Goal: Task Accomplishment & Management: Complete application form

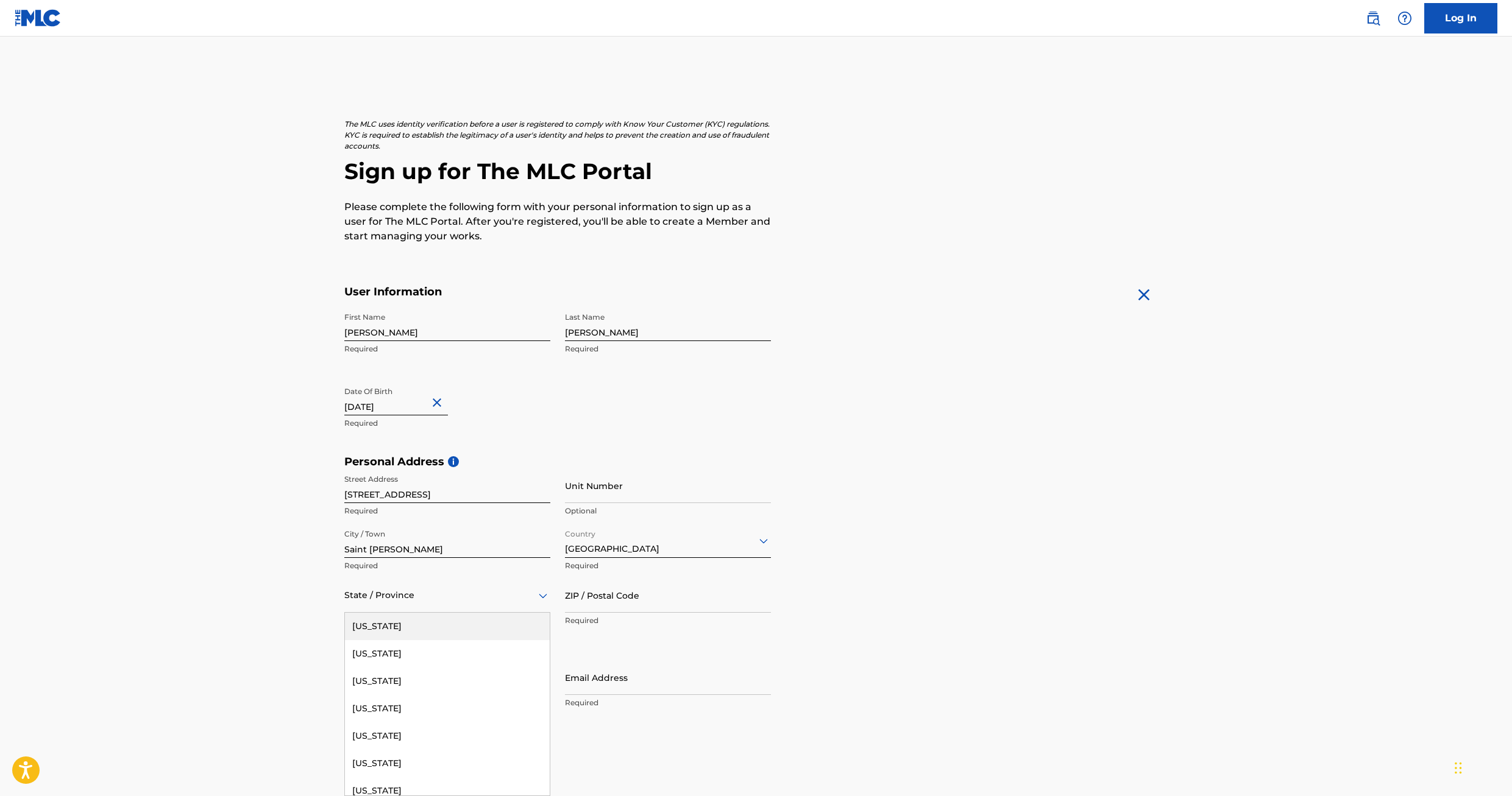
click at [544, 592] on icon at bounding box center [543, 596] width 15 height 15
click at [472, 685] on div "[US_STATE]" at bounding box center [448, 691] width 205 height 27
click at [612, 598] on input "ZIP / Postal Code" at bounding box center [668, 596] width 206 height 35
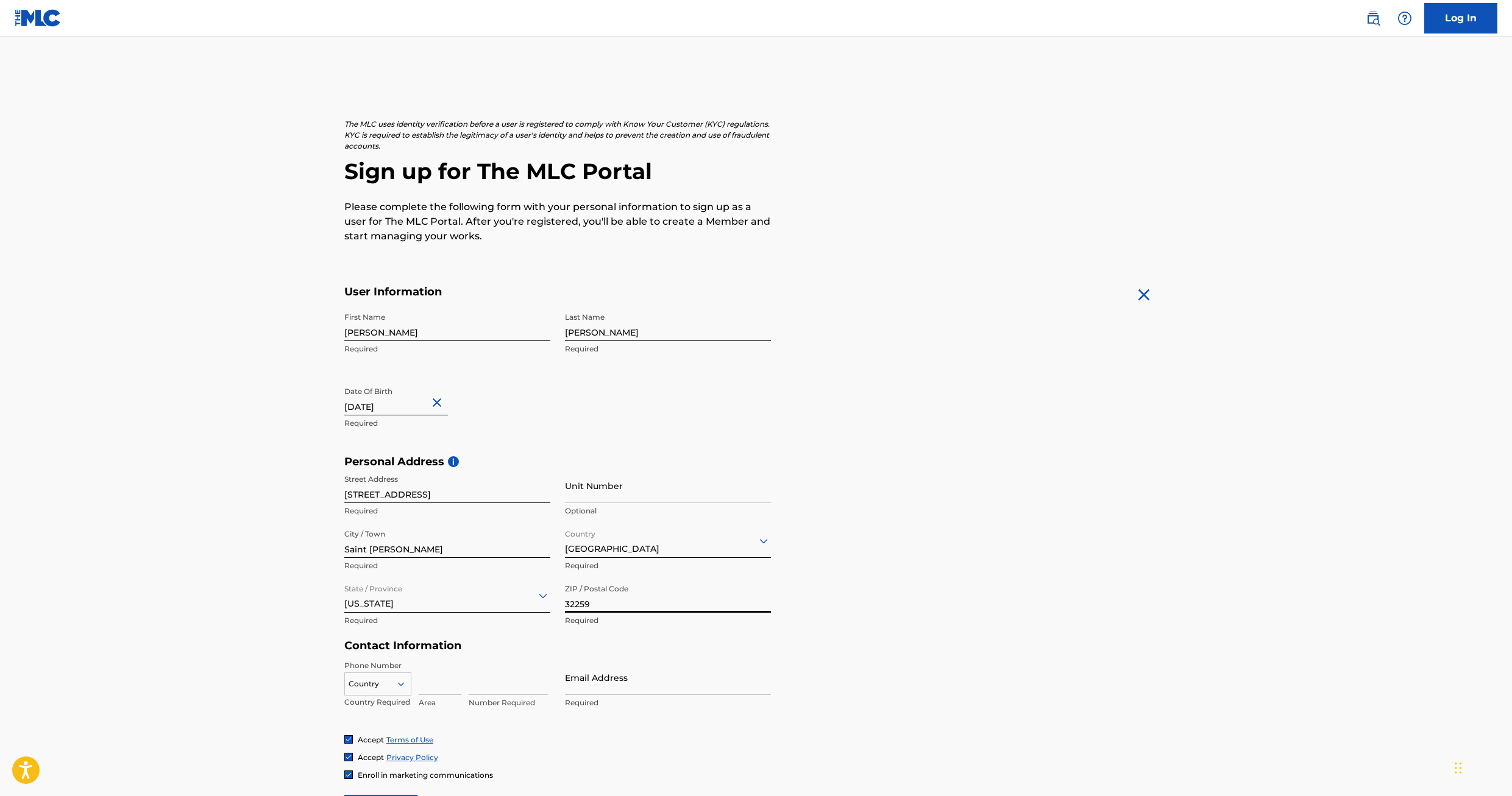
type input "32259"
click at [265, 641] on main "The MLC uses identity verification before a user is registered to comply with K…" at bounding box center [756, 464] width 1512 height 858
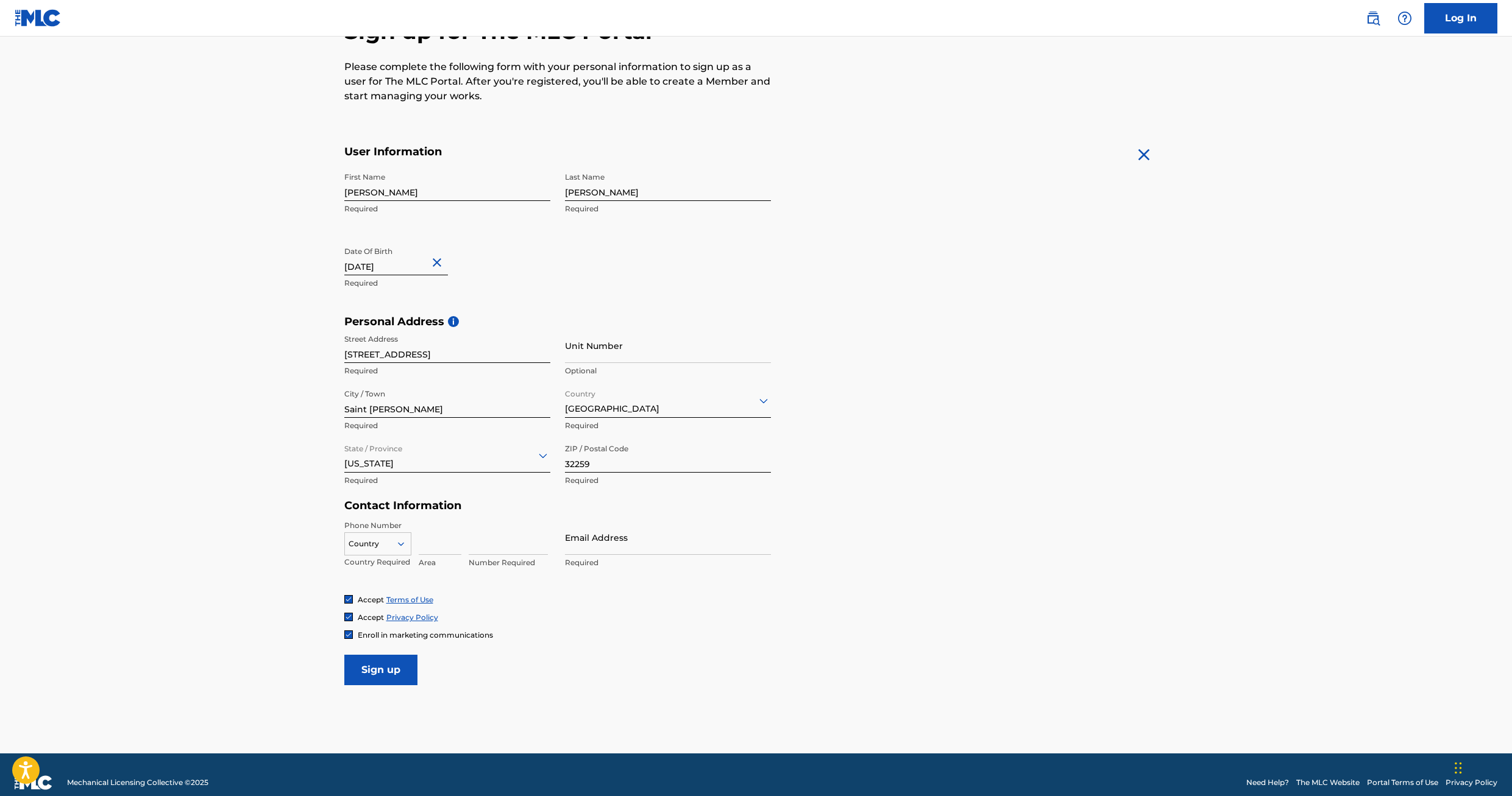
scroll to position [157, 0]
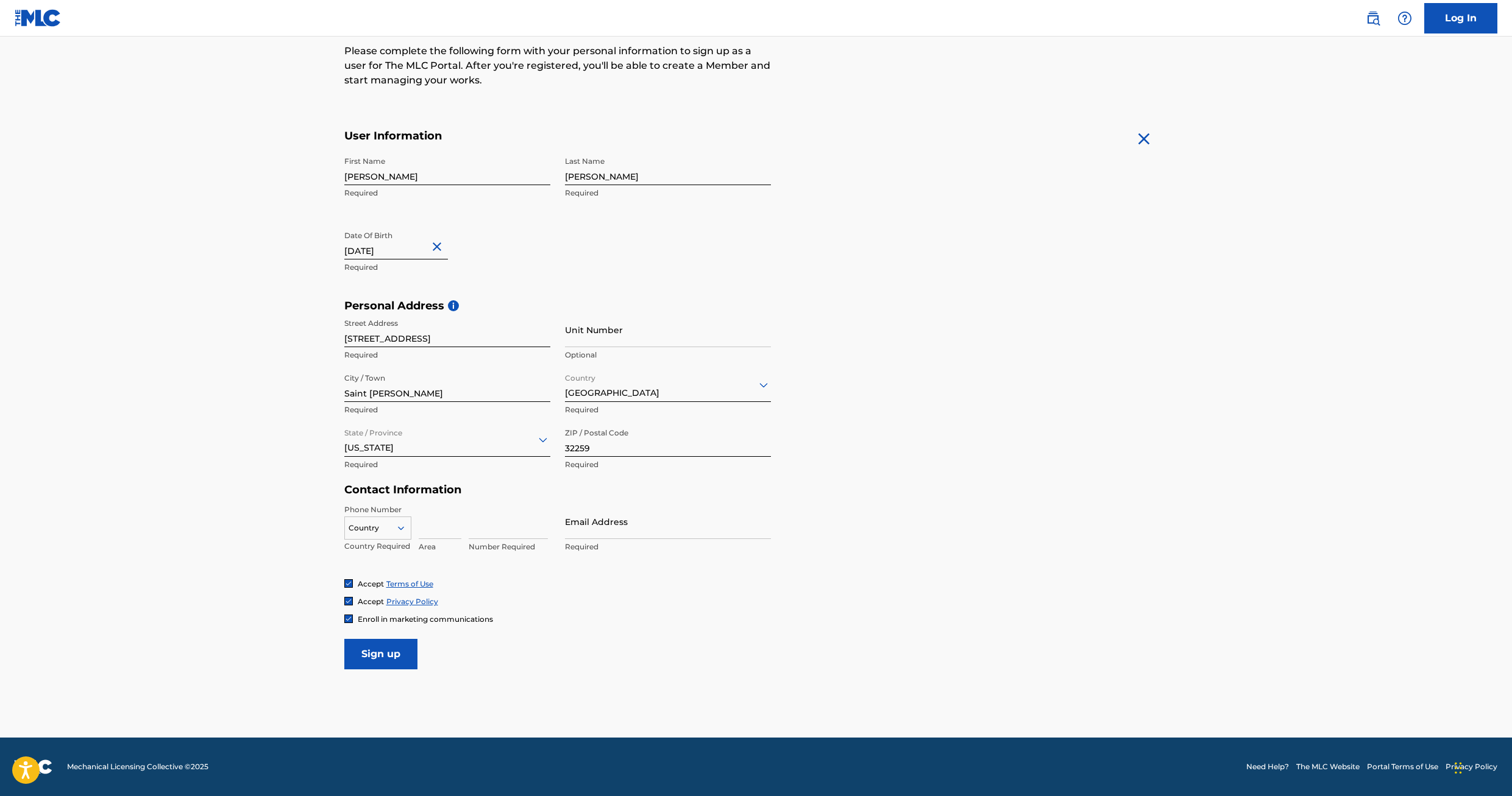
click at [401, 531] on icon at bounding box center [400, 527] width 11 height 11
click at [385, 549] on div "US, [GEOGRAPHIC_DATA] +1" at bounding box center [378, 559] width 66 height 48
click at [434, 531] on input at bounding box center [440, 522] width 43 height 35
type input "904"
type input "3343029"
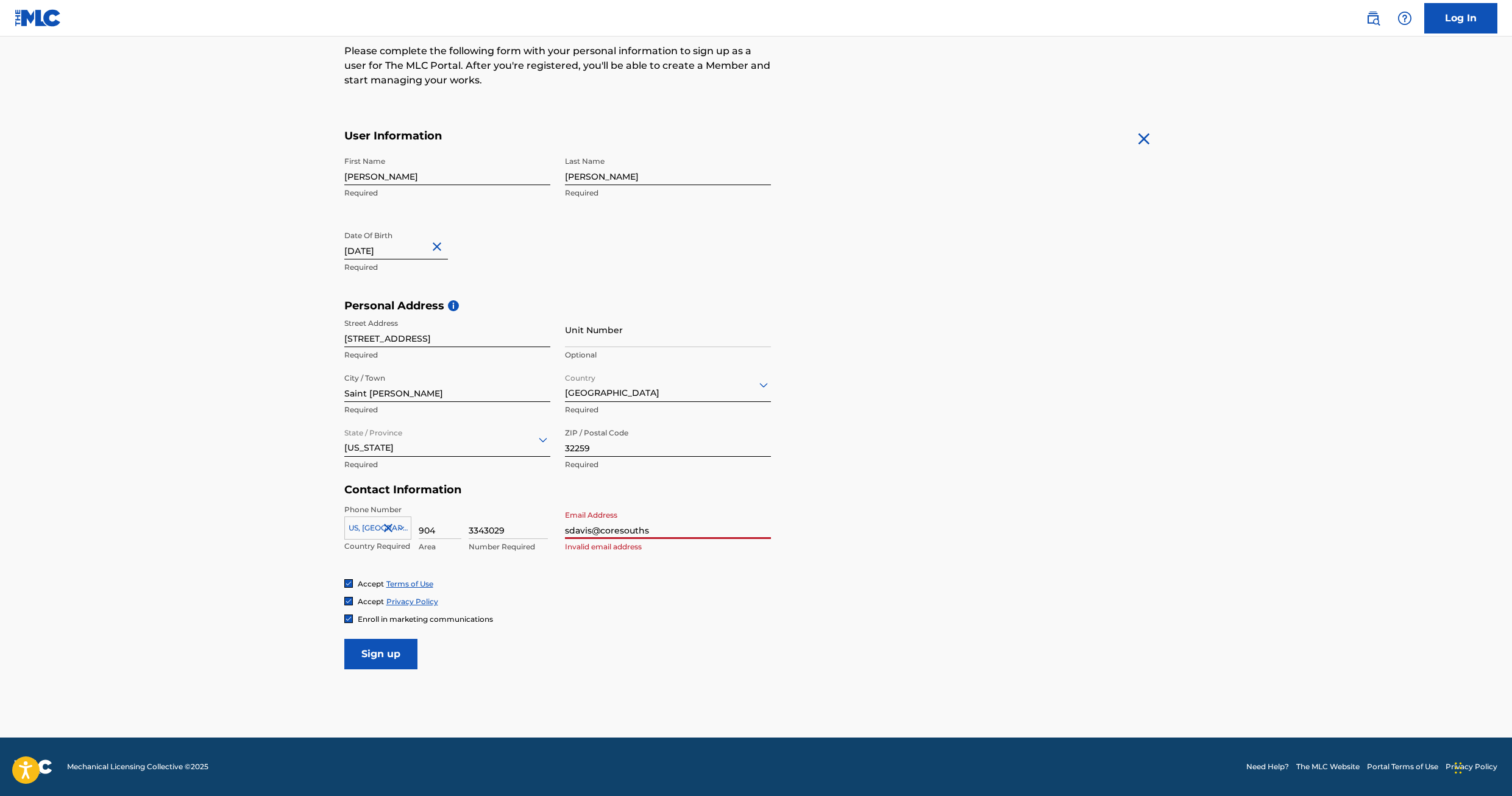
type input "[EMAIL_ADDRESS][DOMAIN_NAME]"
click at [379, 653] on input "Sign up" at bounding box center [381, 654] width 73 height 31
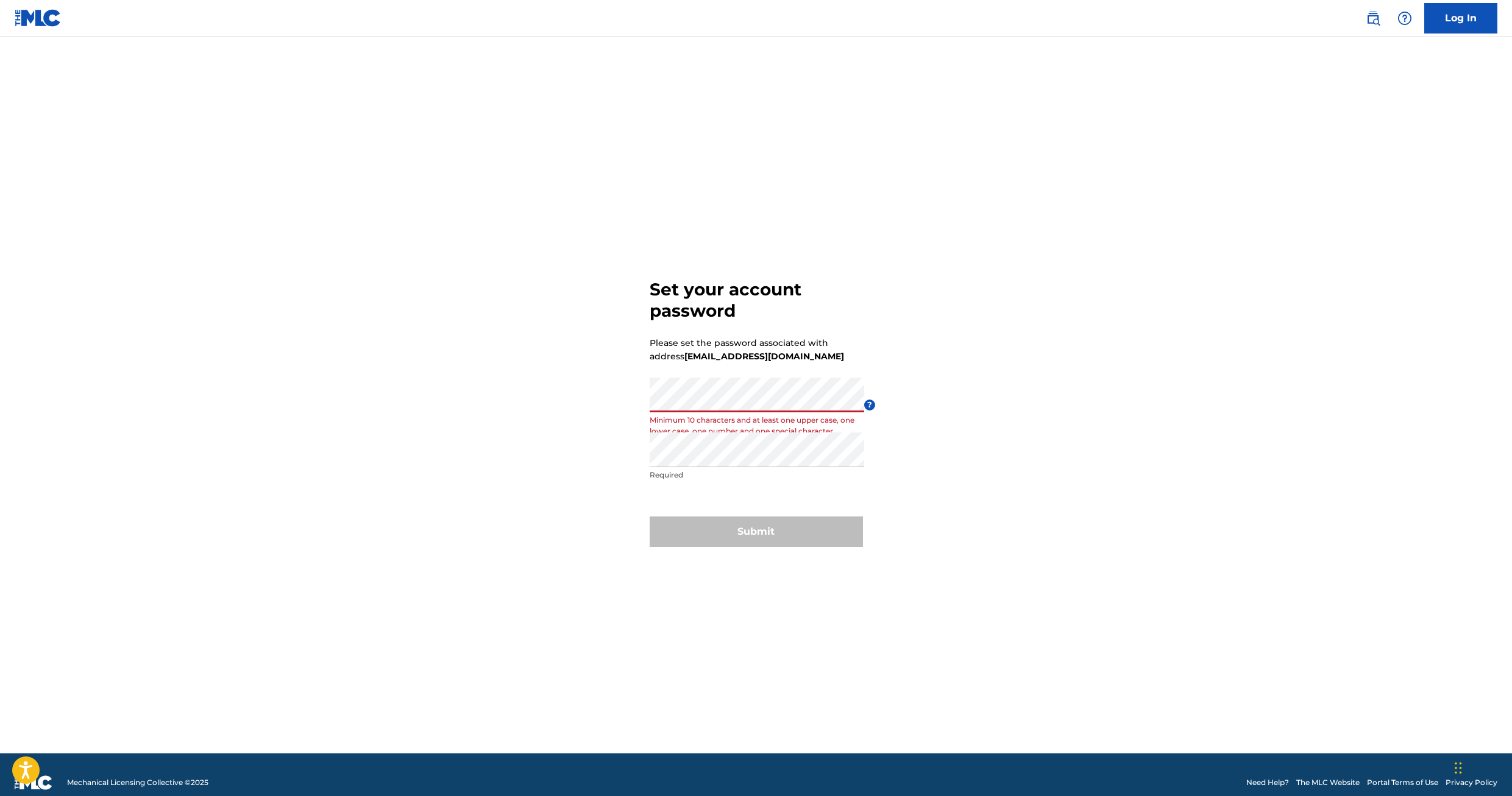
click at [552, 393] on div "Set your account password Please set the password associated with address [EMAI…" at bounding box center [756, 410] width 853 height 687
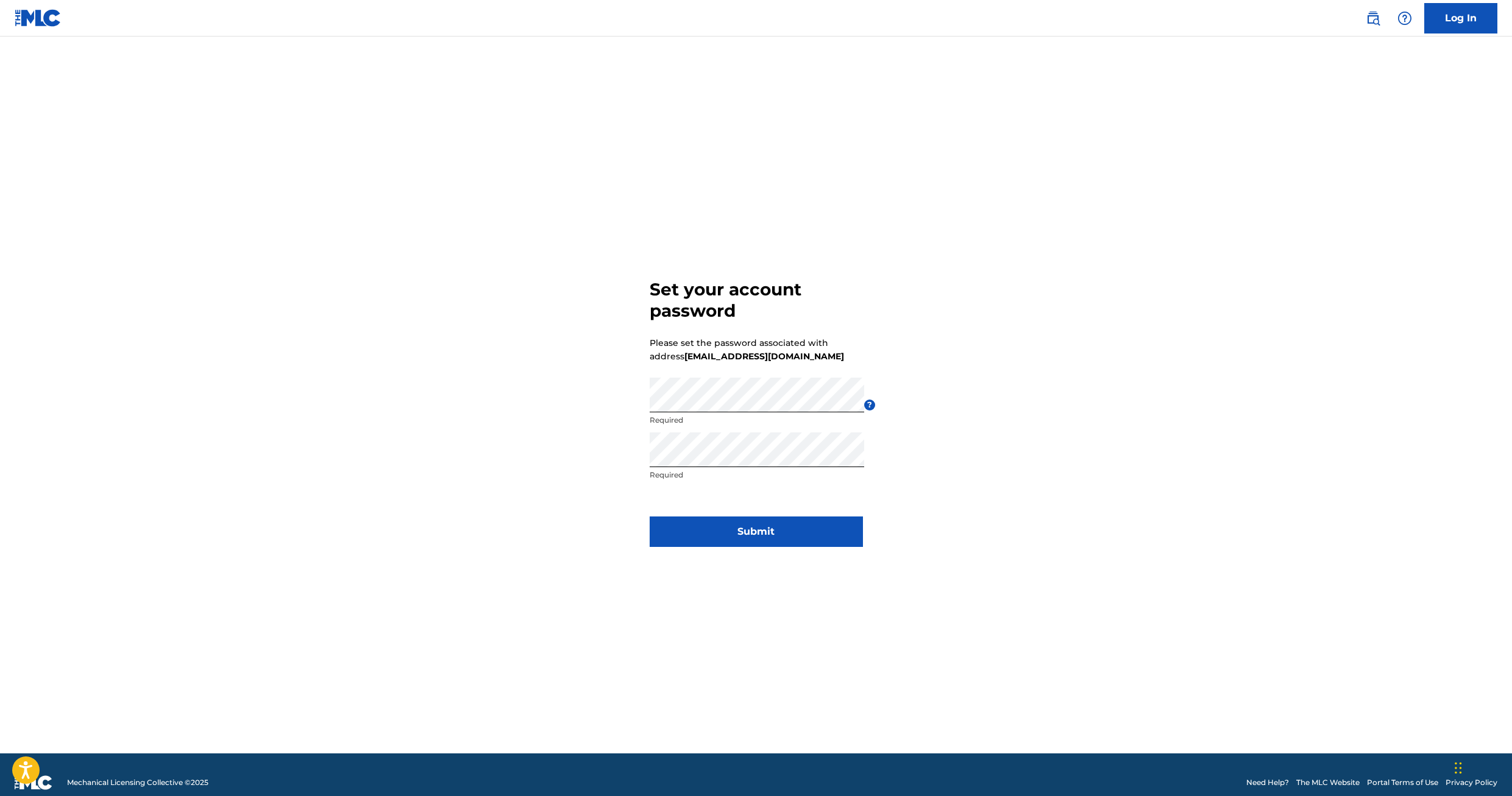
drag, startPoint x: 713, startPoint y: 660, endPoint x: 722, endPoint y: 657, distance: 9.5
click at [713, 660] on form "Set your account password Please set the password associated with address [EMAI…" at bounding box center [756, 410] width 213 height 687
click at [753, 533] on button "Submit" at bounding box center [756, 532] width 213 height 31
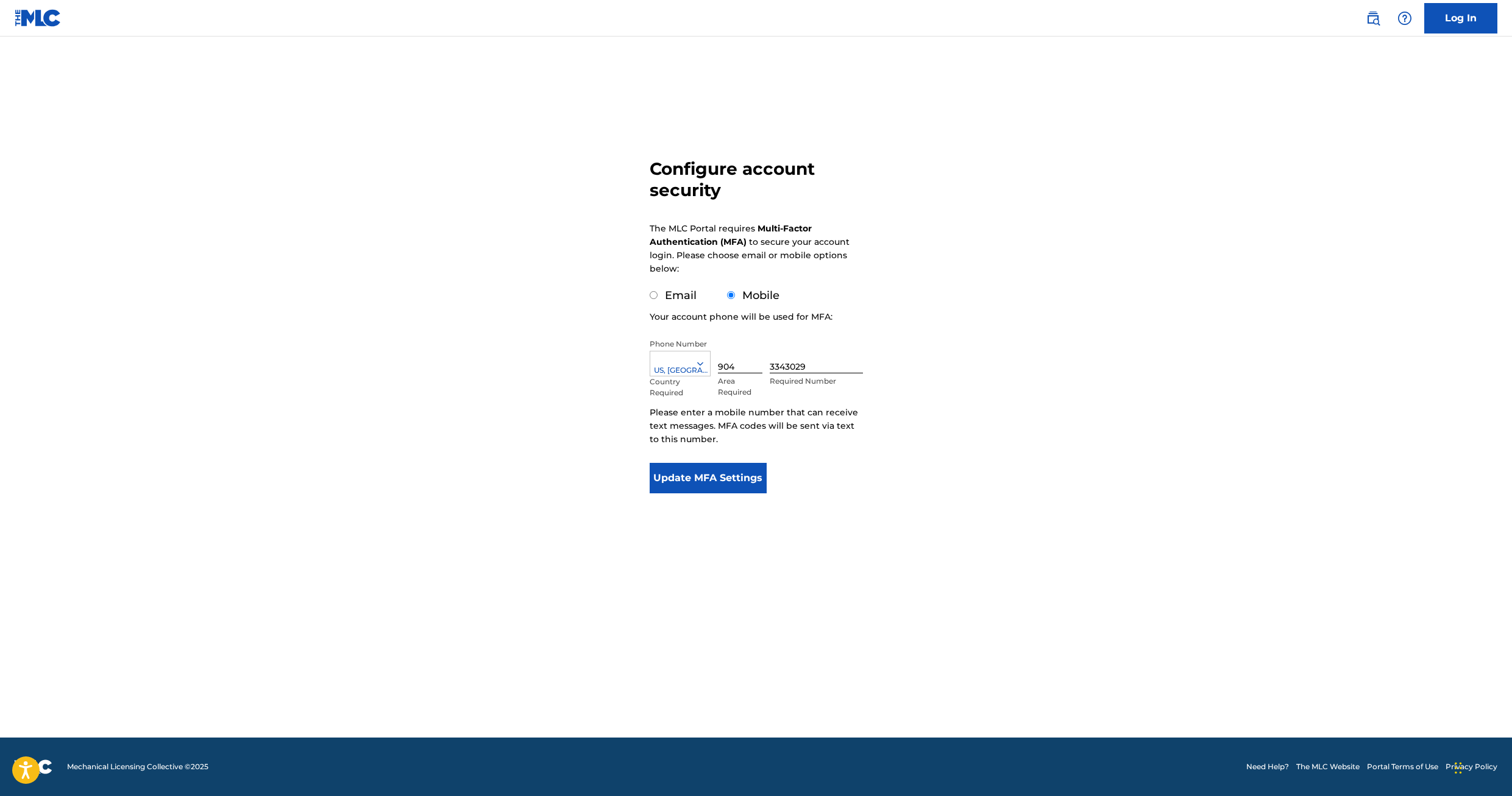
click at [703, 475] on button "Update MFA Settings" at bounding box center [709, 478] width 118 height 31
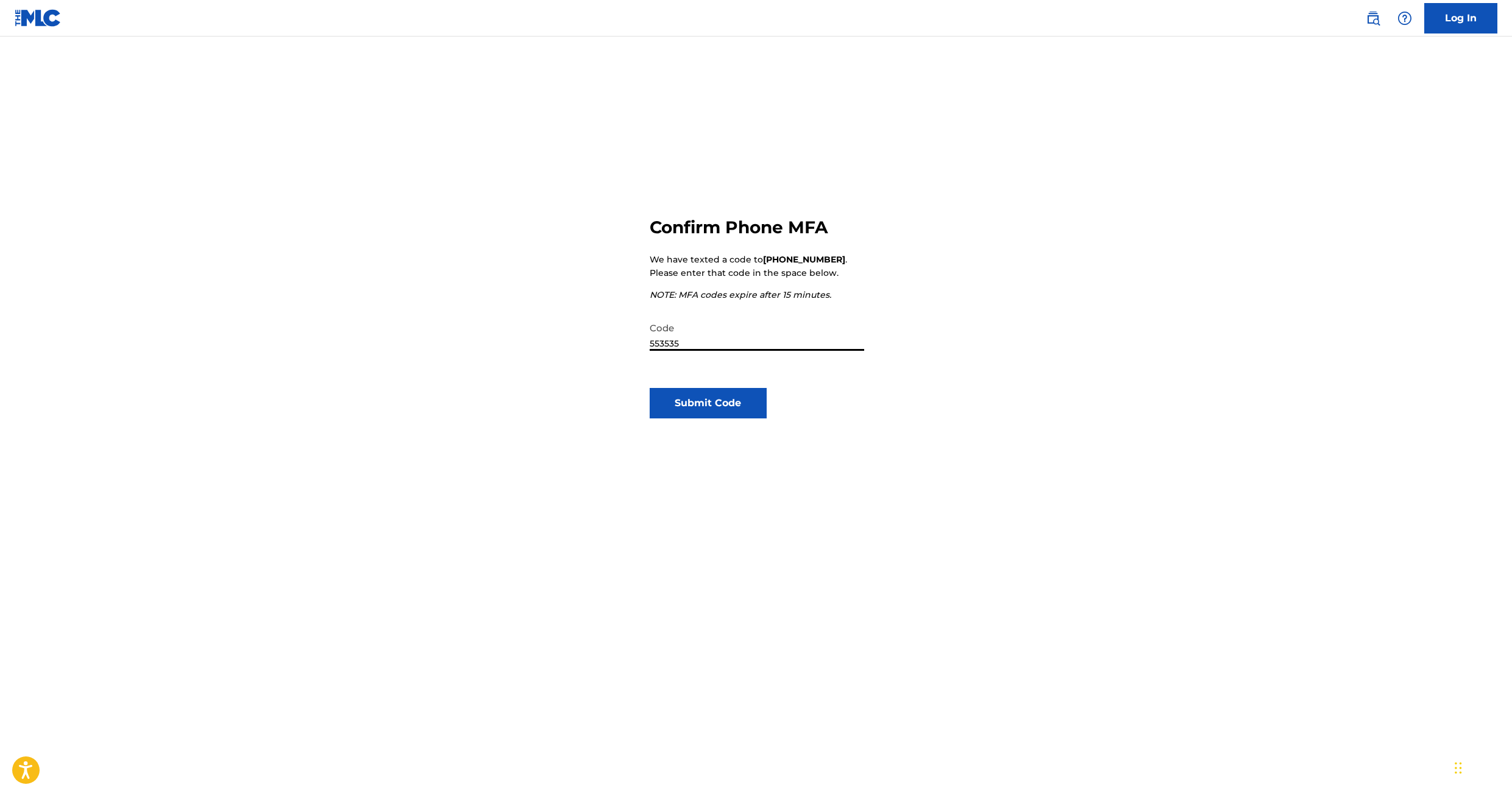
type input "553535"
click at [702, 405] on button "Submit Code" at bounding box center [709, 403] width 118 height 31
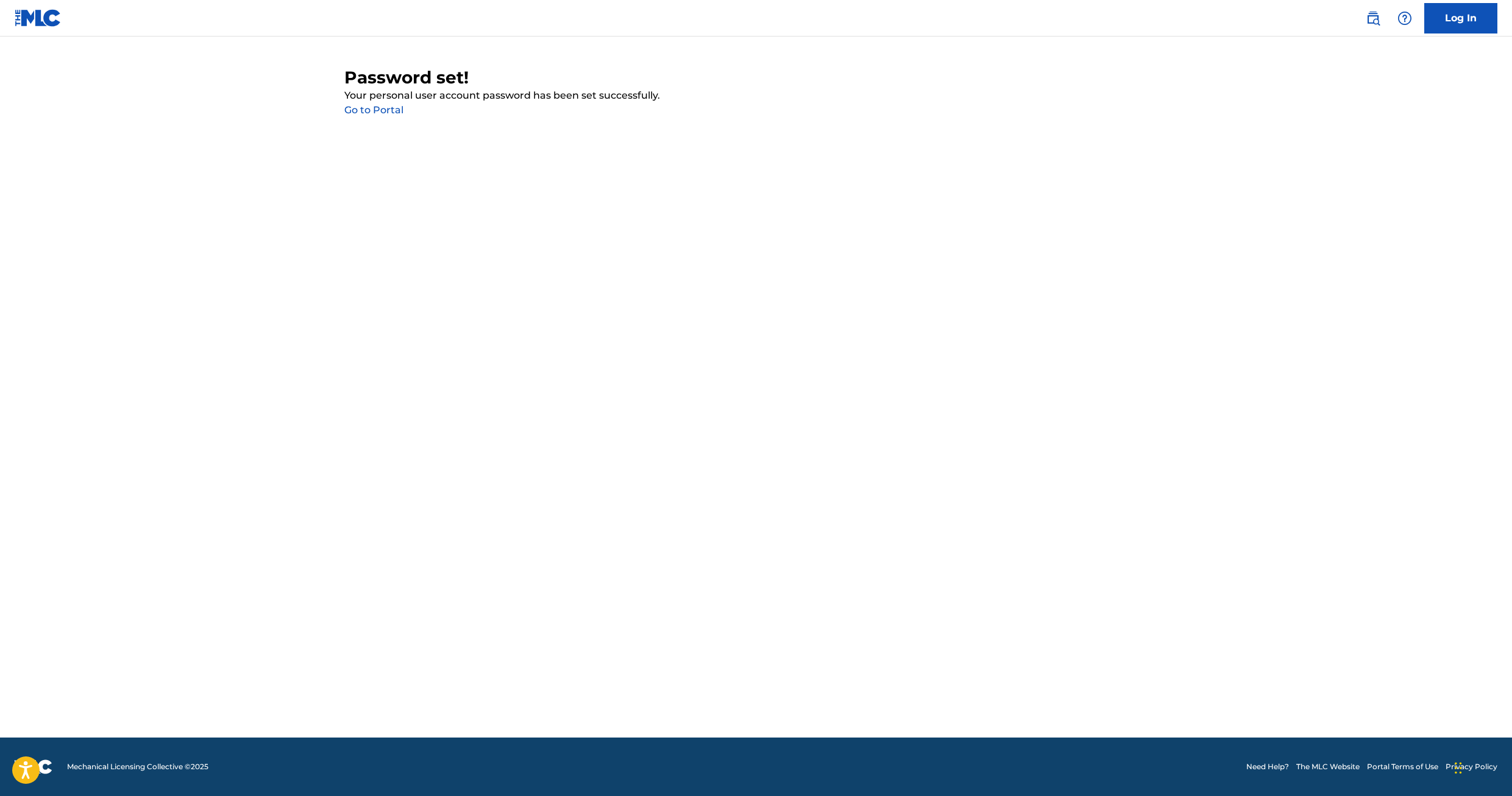
click at [376, 108] on link "Go to Portal" at bounding box center [374, 110] width 59 height 11
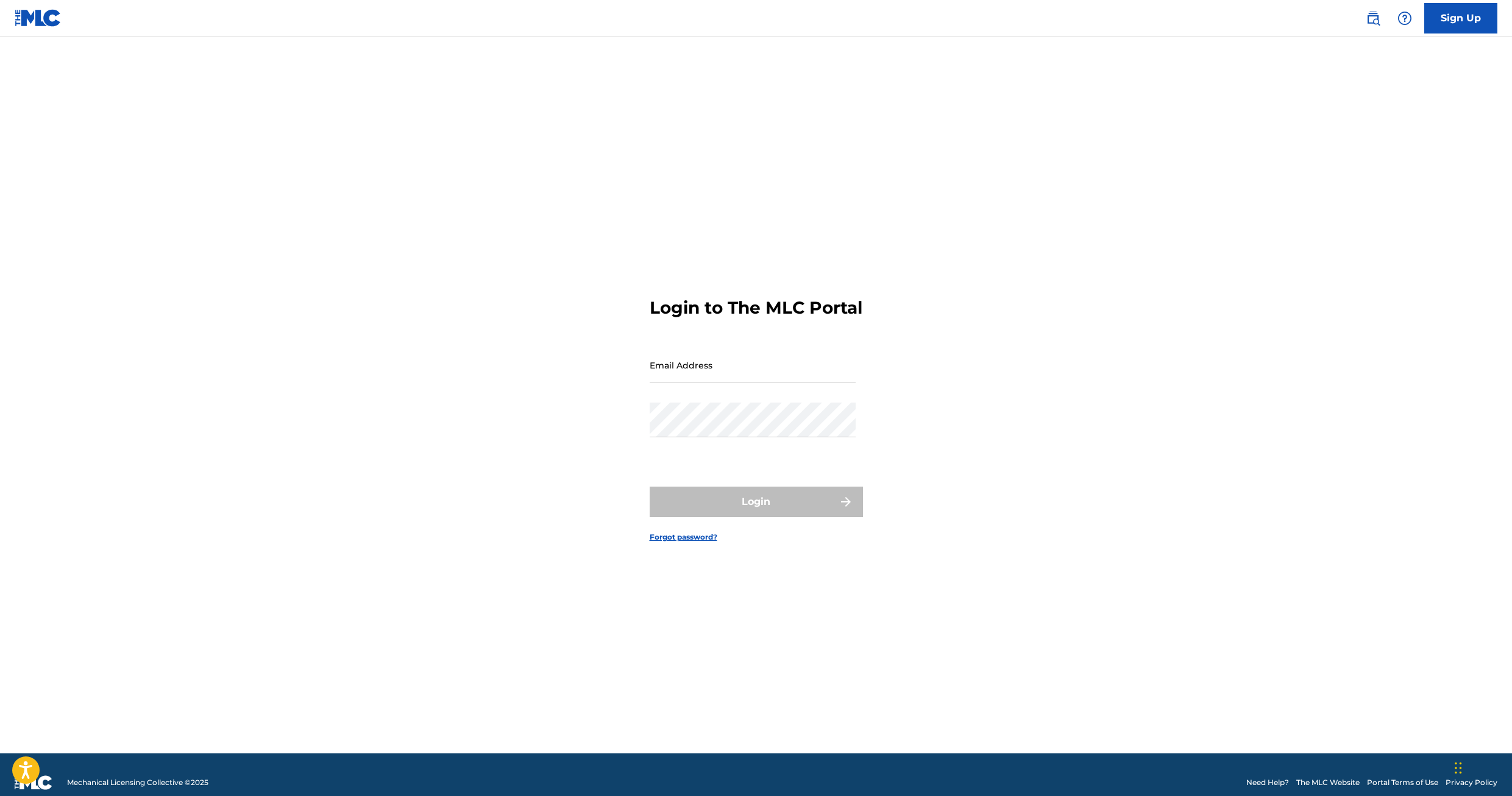
type input "[EMAIL_ADDRESS][DOMAIN_NAME]"
click at [755, 513] on button "Login" at bounding box center [756, 502] width 213 height 31
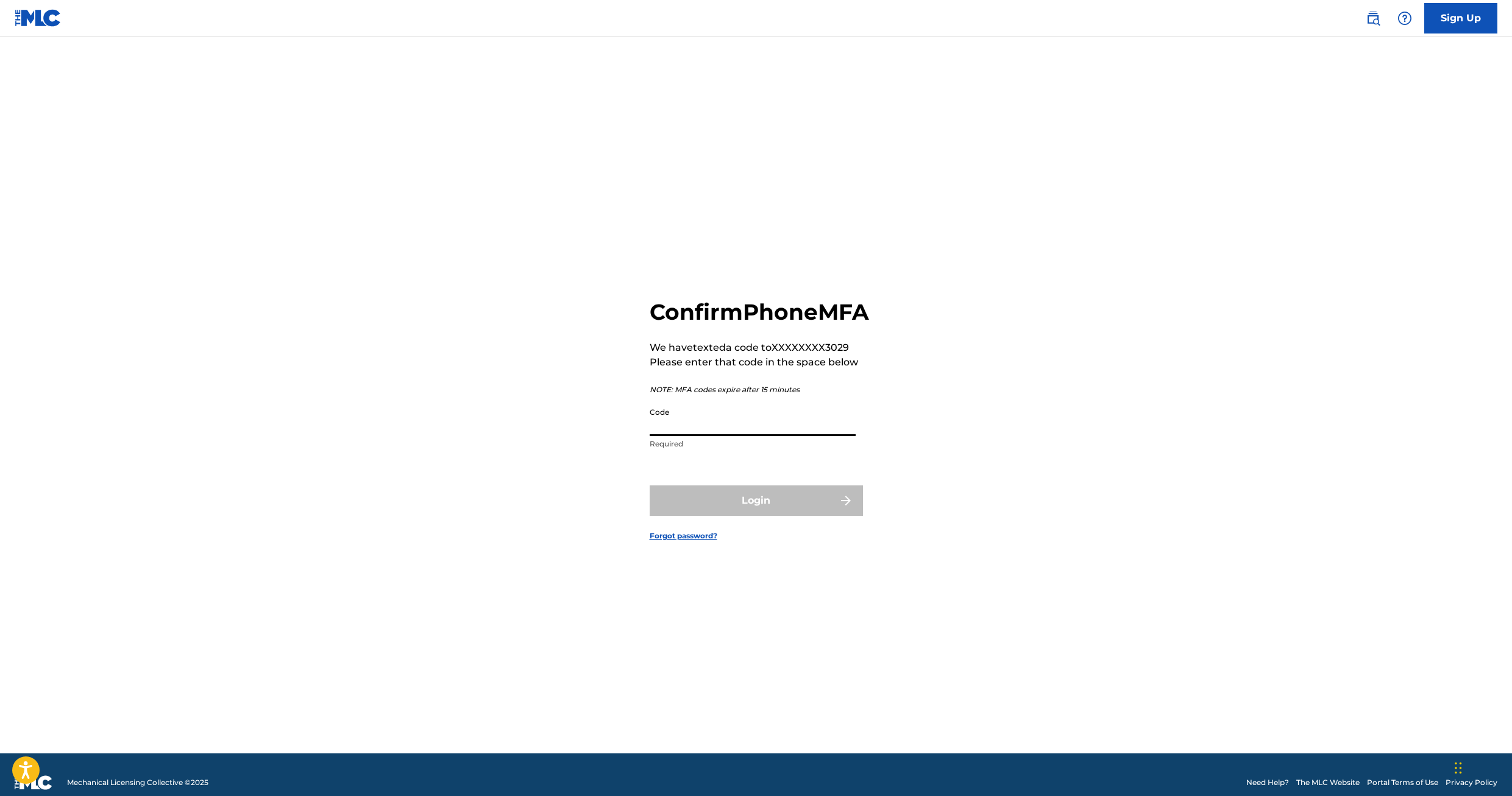
click at [714, 436] on input "Code" at bounding box center [753, 419] width 206 height 35
type input "158053"
click at [735, 512] on button "Login" at bounding box center [756, 501] width 213 height 31
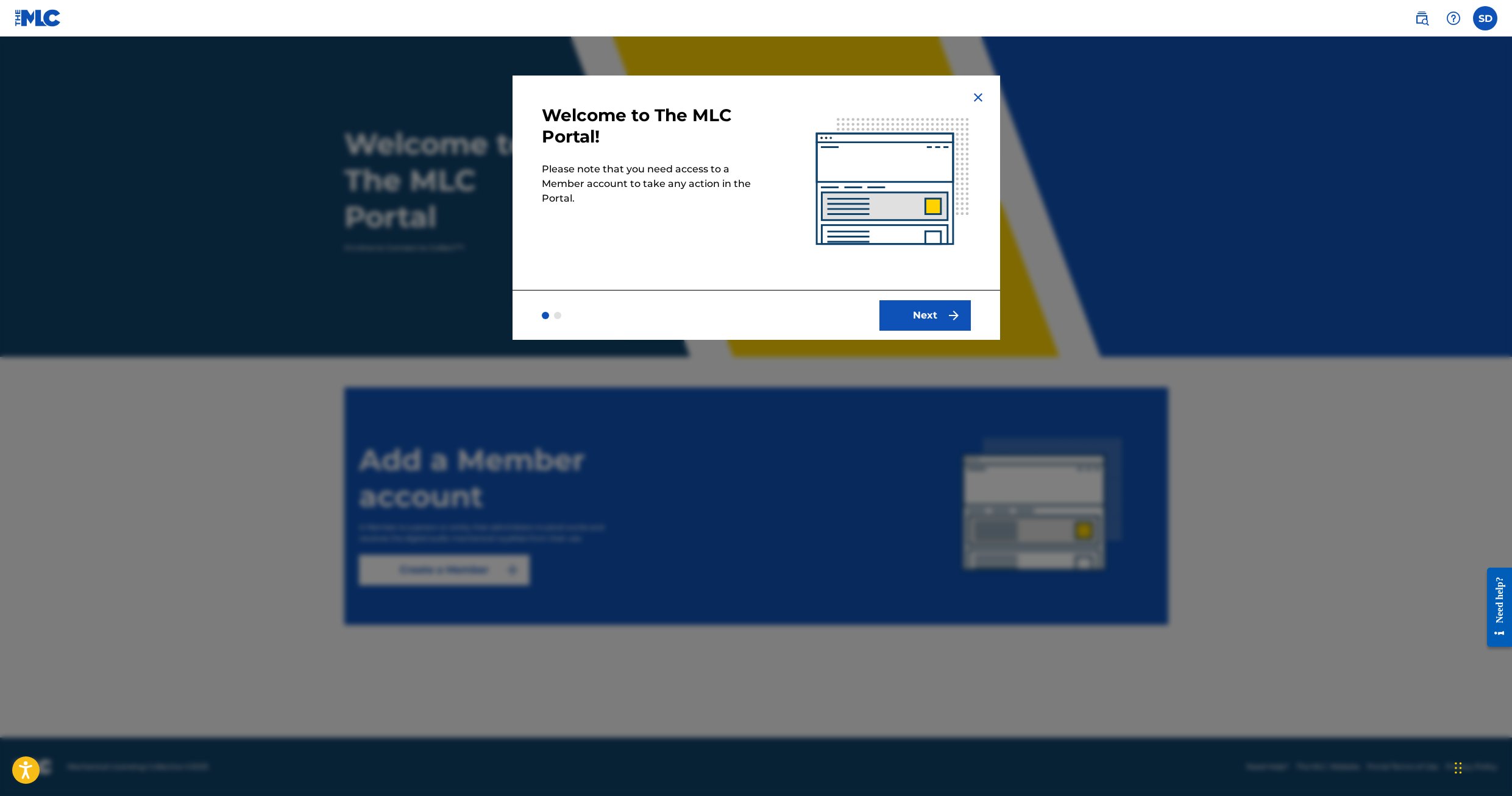
click at [927, 315] on button "Next" at bounding box center [926, 316] width 92 height 31
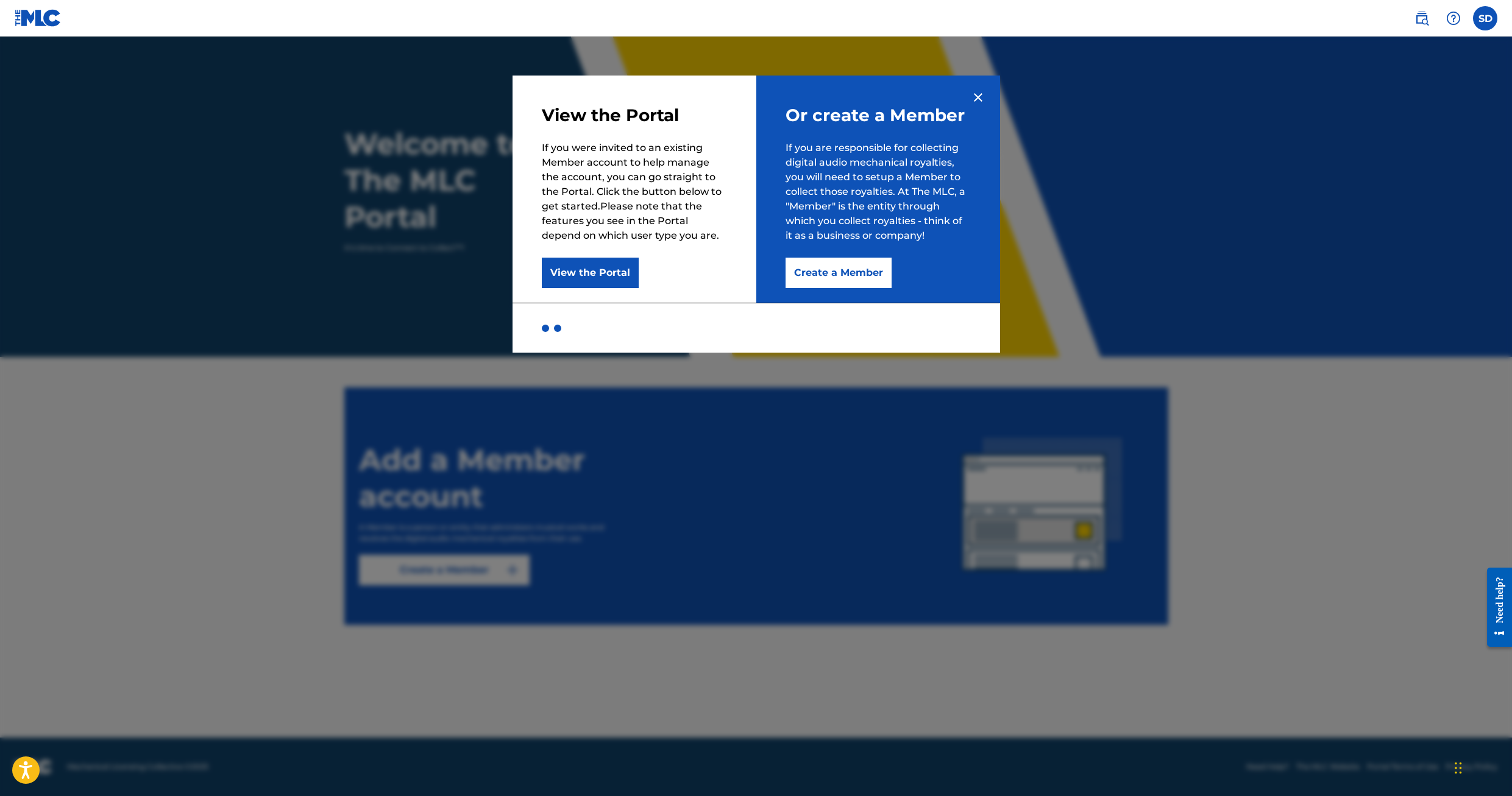
click at [842, 275] on button "Create a Member" at bounding box center [838, 273] width 106 height 31
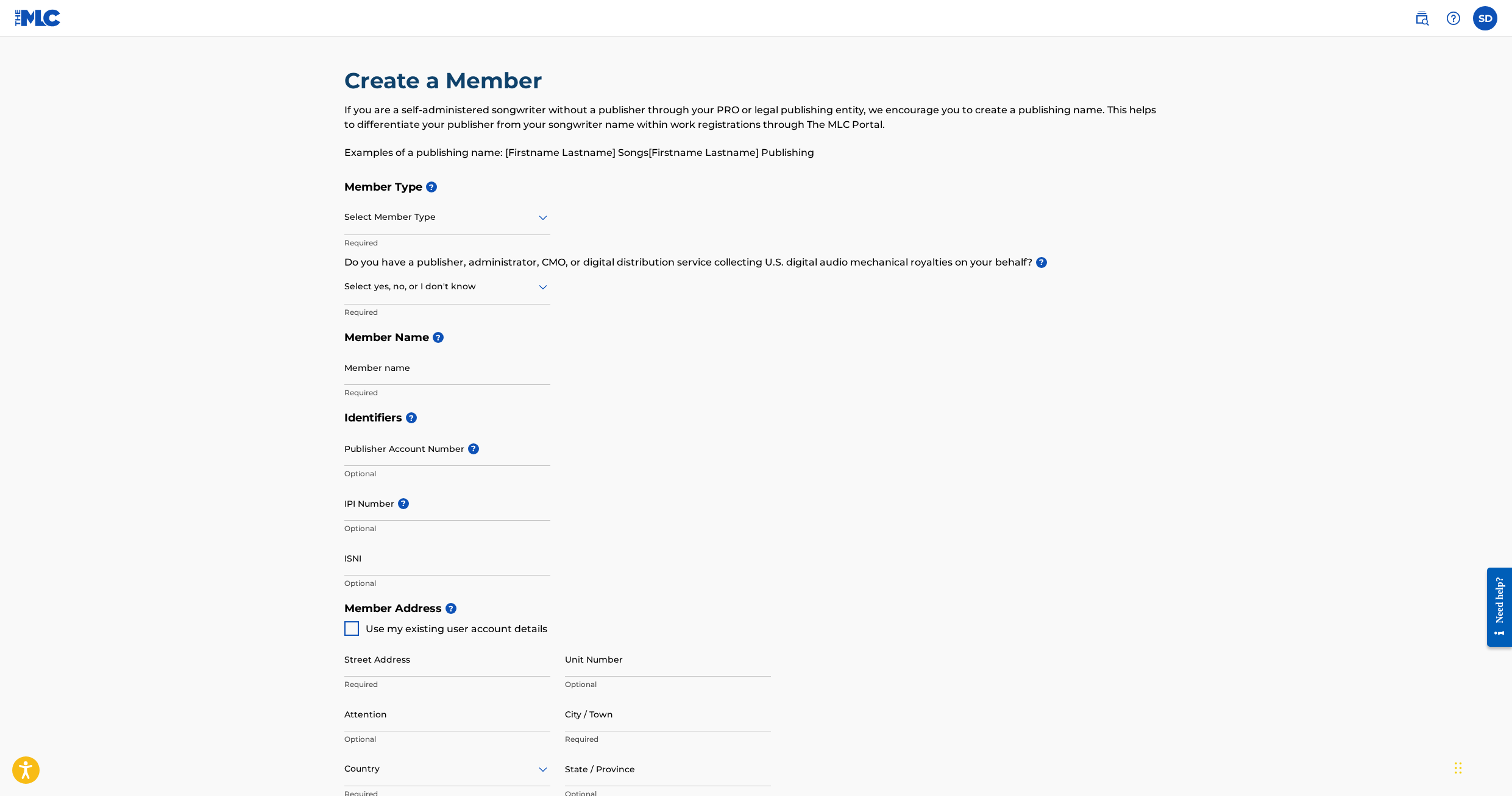
click at [537, 216] on icon at bounding box center [543, 217] width 15 height 15
click at [490, 244] on div "Self-Administered Songwriter" at bounding box center [448, 249] width 205 height 27
click at [540, 218] on icon at bounding box center [542, 218] width 8 height 5
click at [703, 216] on div "Member Type ? 5 results available. Use Up and Down to choose options, press Ent…" at bounding box center [756, 290] width 824 height 231
click at [544, 221] on icon at bounding box center [543, 217] width 15 height 15
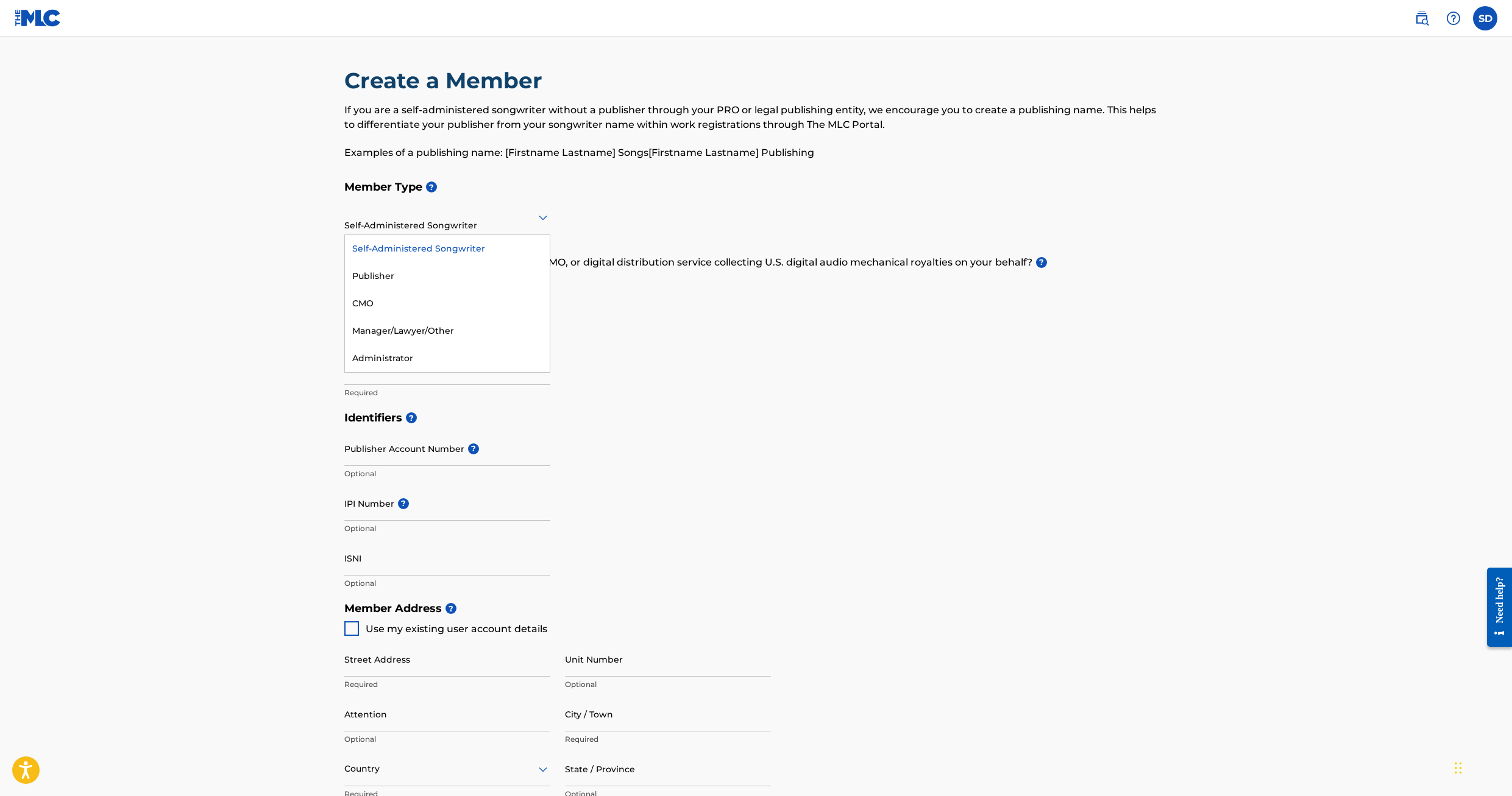
click at [670, 204] on div "Member Type ? 5 results available. Use Up and Down to choose options, press Ent…" at bounding box center [756, 290] width 824 height 231
click at [537, 223] on icon at bounding box center [543, 217] width 15 height 15
click at [429, 279] on div "Publisher" at bounding box center [448, 276] width 205 height 27
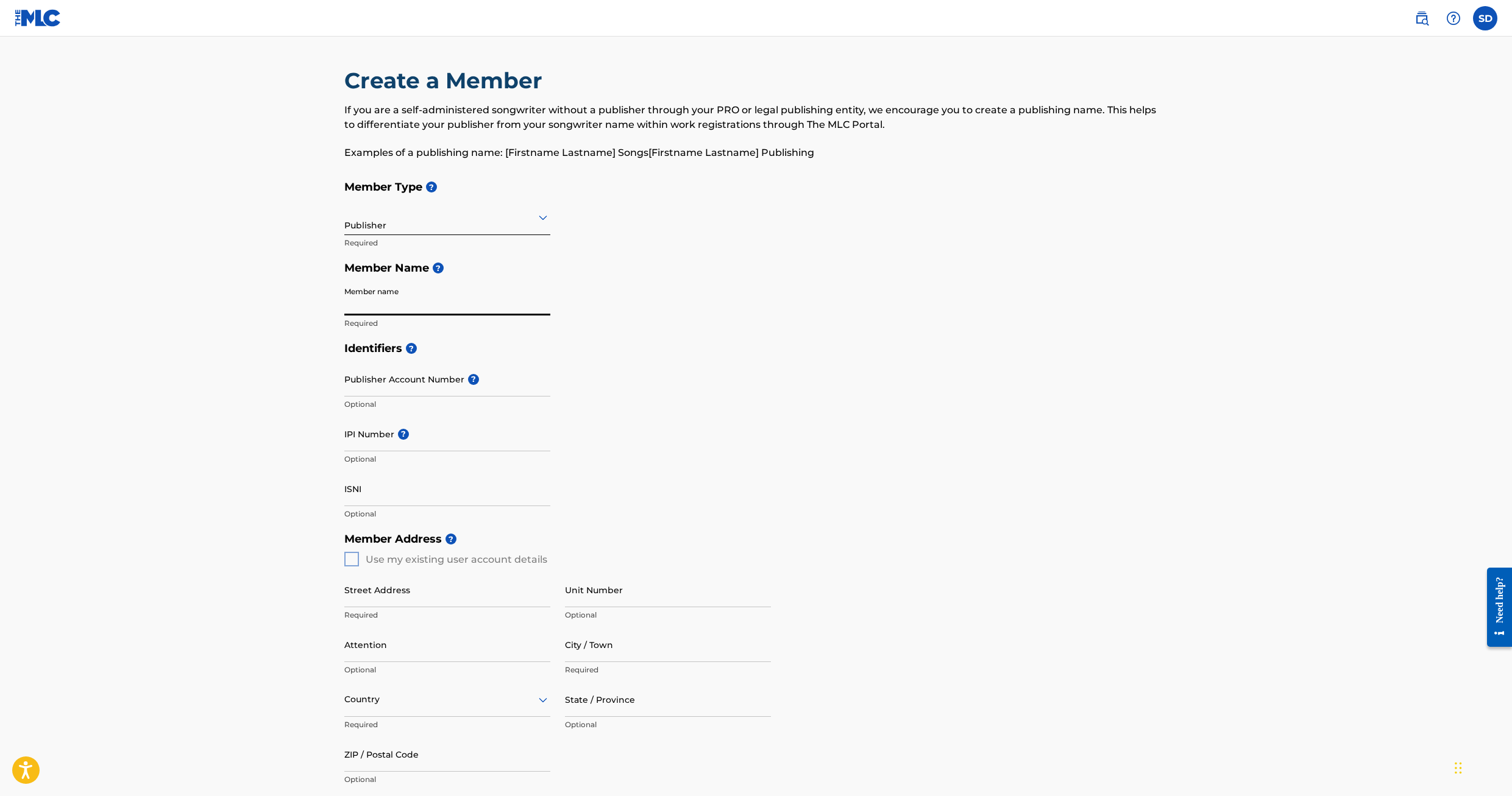
click at [434, 302] on input "Member name" at bounding box center [448, 298] width 206 height 35
type input "[PERSON_NAME] [PERSON_NAME] Music"
click at [369, 436] on input "IPI Number ?" at bounding box center [448, 434] width 206 height 35
paste input "01273272360"
type input "01273272360"
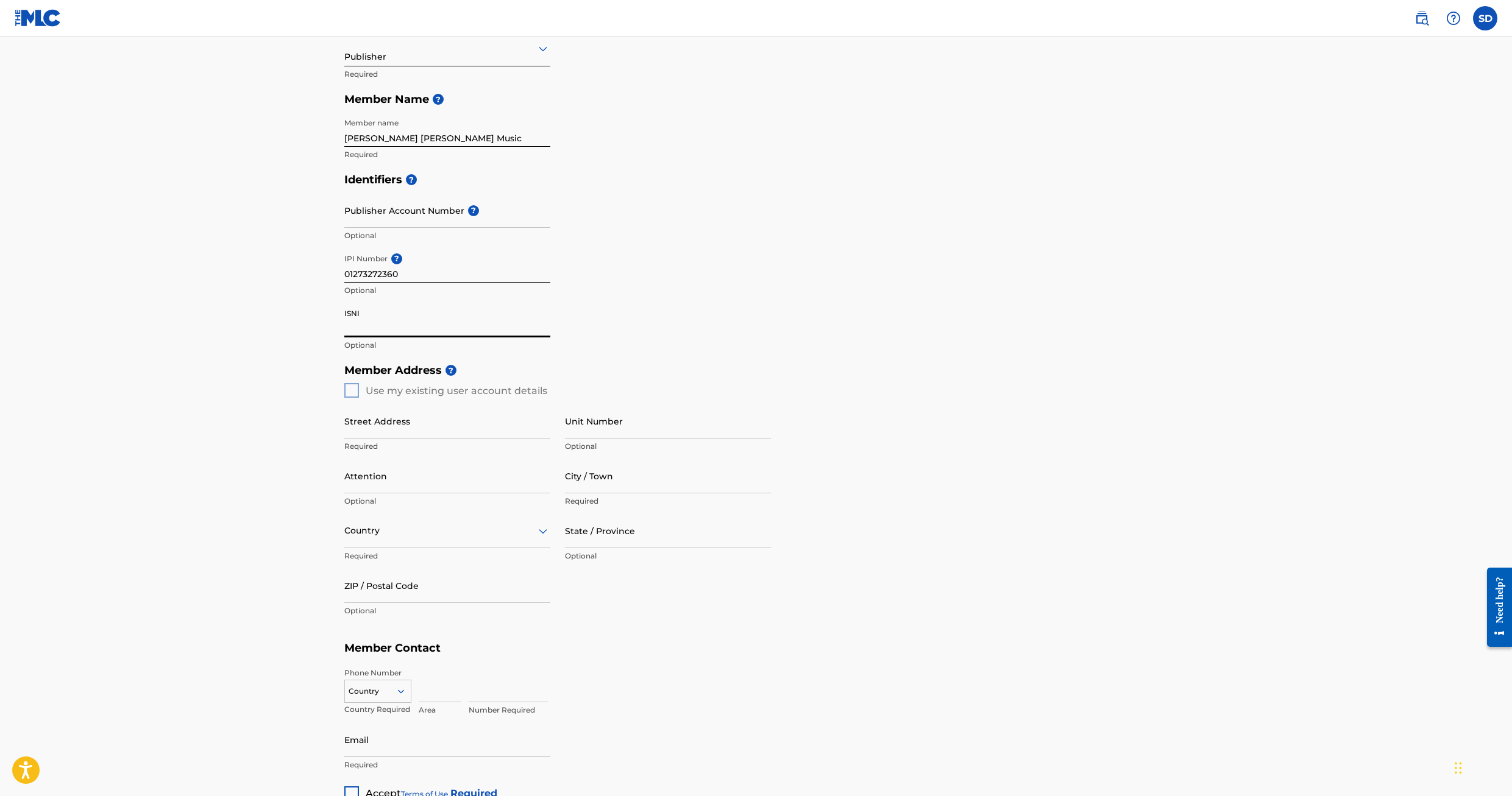
scroll to position [183, 0]
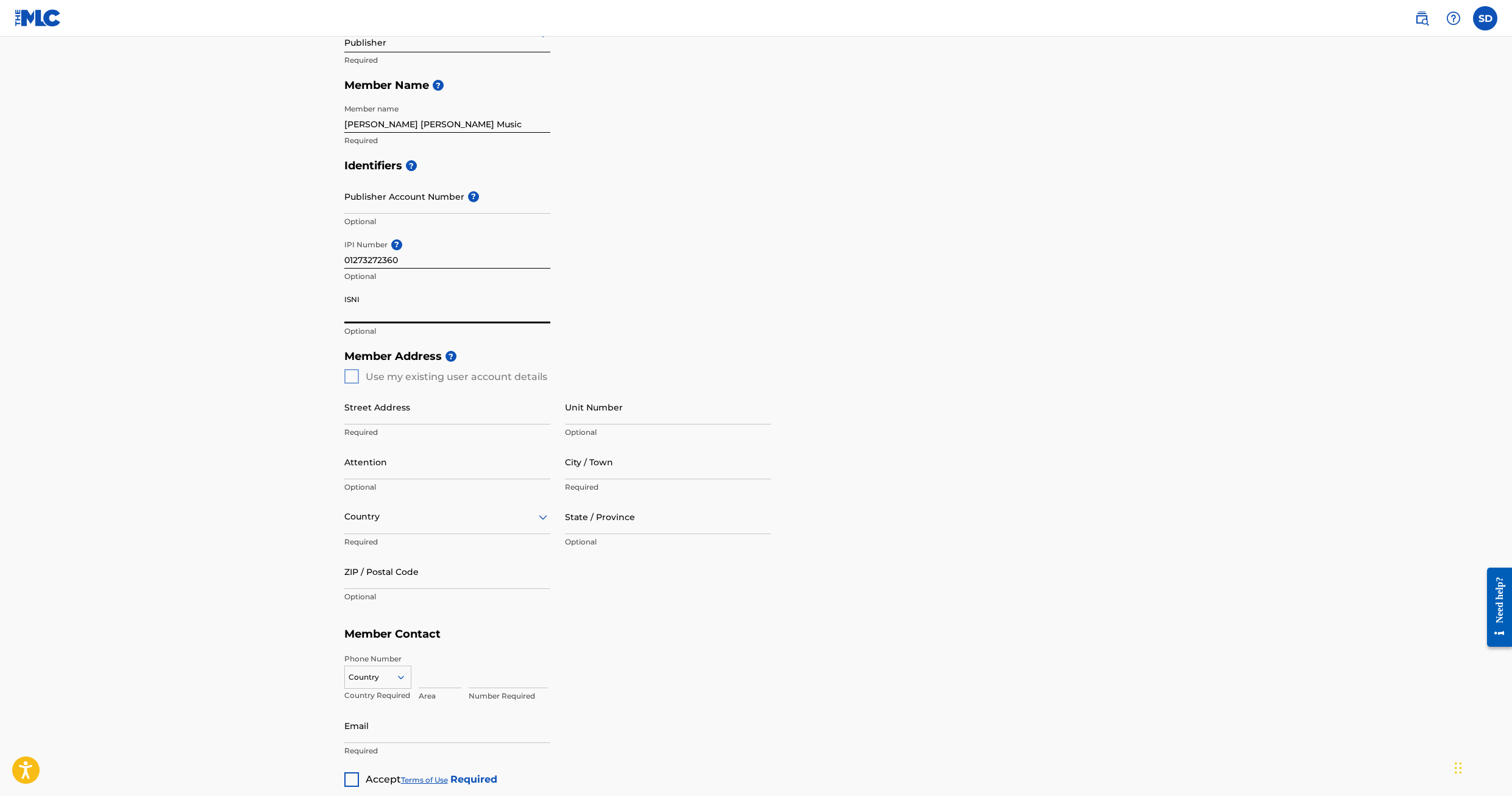
click at [350, 377] on div "Member Address ? Use my existing user account details Street Address Required U…" at bounding box center [756, 483] width 824 height 279
click at [348, 380] on div "Member Address ? Use my existing user account details Street Address Required U…" at bounding box center [756, 483] width 824 height 279
click at [385, 408] on input "Street Address" at bounding box center [448, 407] width 206 height 35
type input "[STREET_ADDRESS]"
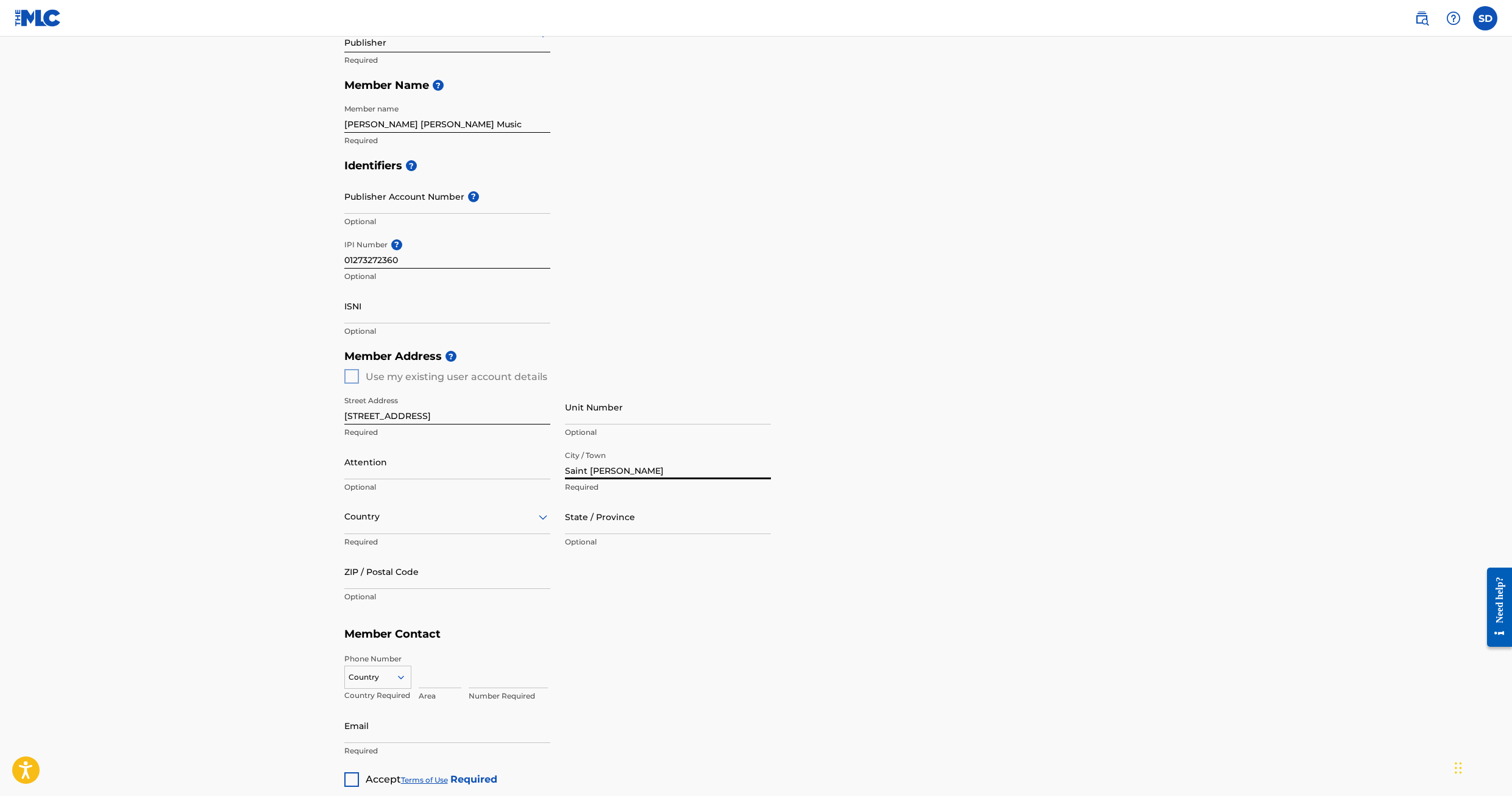
type input "Saint [PERSON_NAME]"
click at [435, 524] on div at bounding box center [448, 517] width 206 height 15
click at [410, 554] on div "[GEOGRAPHIC_DATA]" at bounding box center [448, 548] width 205 height 27
click at [650, 522] on div at bounding box center [668, 517] width 206 height 15
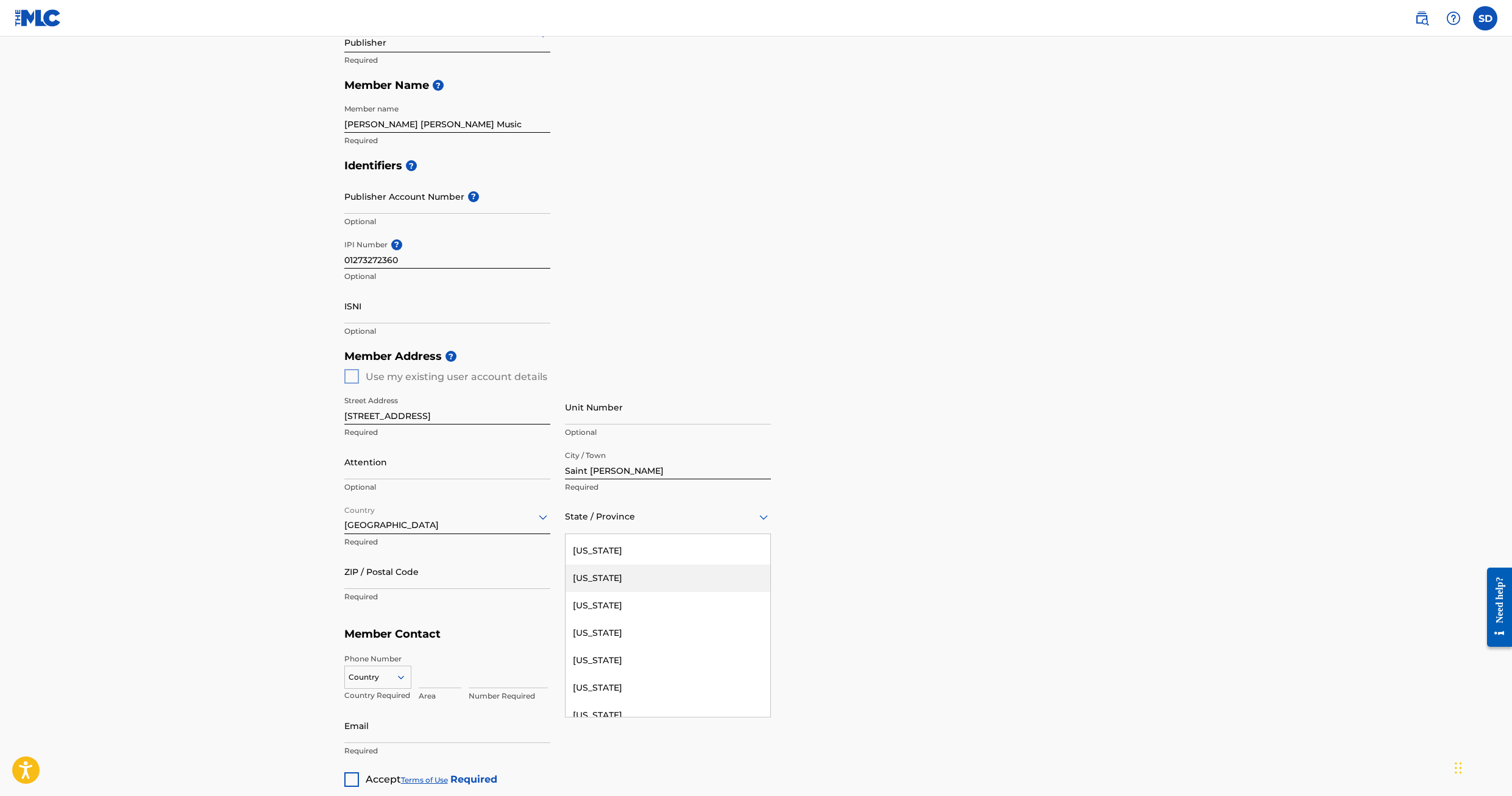
click at [626, 582] on div "[US_STATE]" at bounding box center [668, 578] width 205 height 27
click at [393, 579] on input "ZIP / Postal Code" at bounding box center [448, 571] width 206 height 35
type input "32259"
click at [198, 585] on main "Create a Member If you are a self-administered songwriter without a publisher t…" at bounding box center [756, 366] width 1512 height 1024
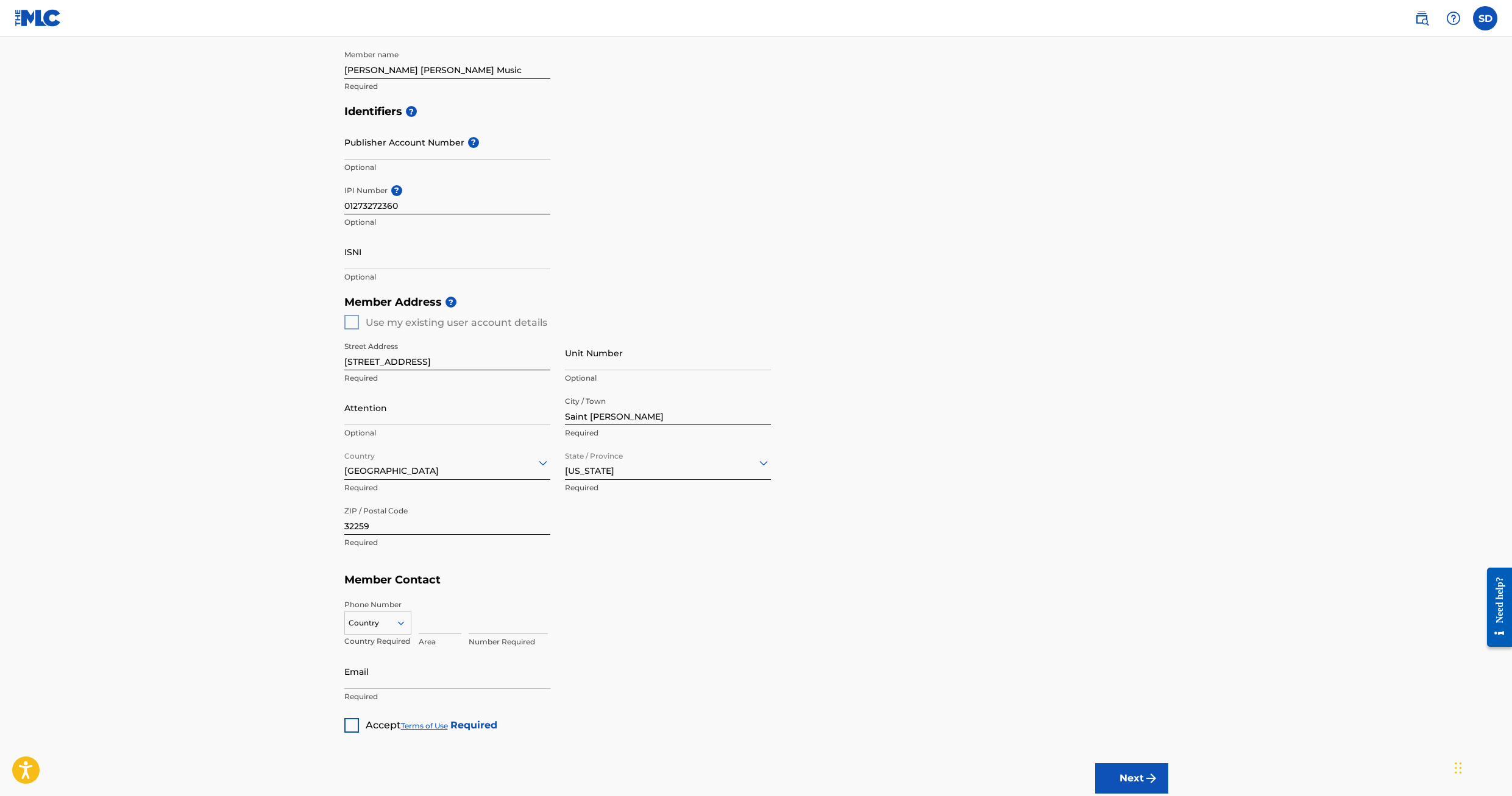
scroll to position [323, 0]
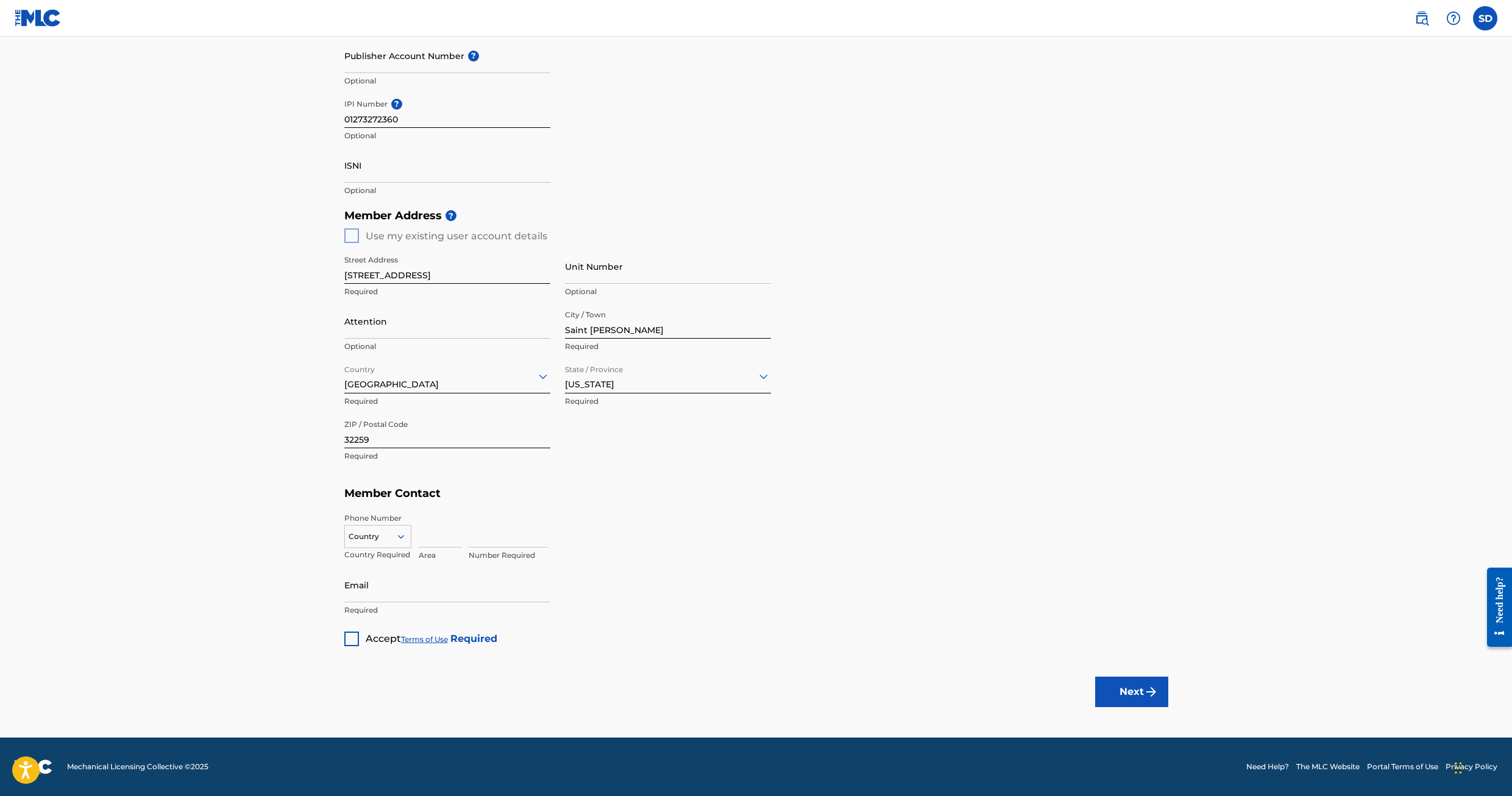
click at [422, 537] on input at bounding box center [440, 530] width 43 height 35
type input "904"
type input "3343029"
type input "[EMAIL_ADDRESS][DOMAIN_NAME]"
click at [350, 638] on div at bounding box center [351, 639] width 15 height 15
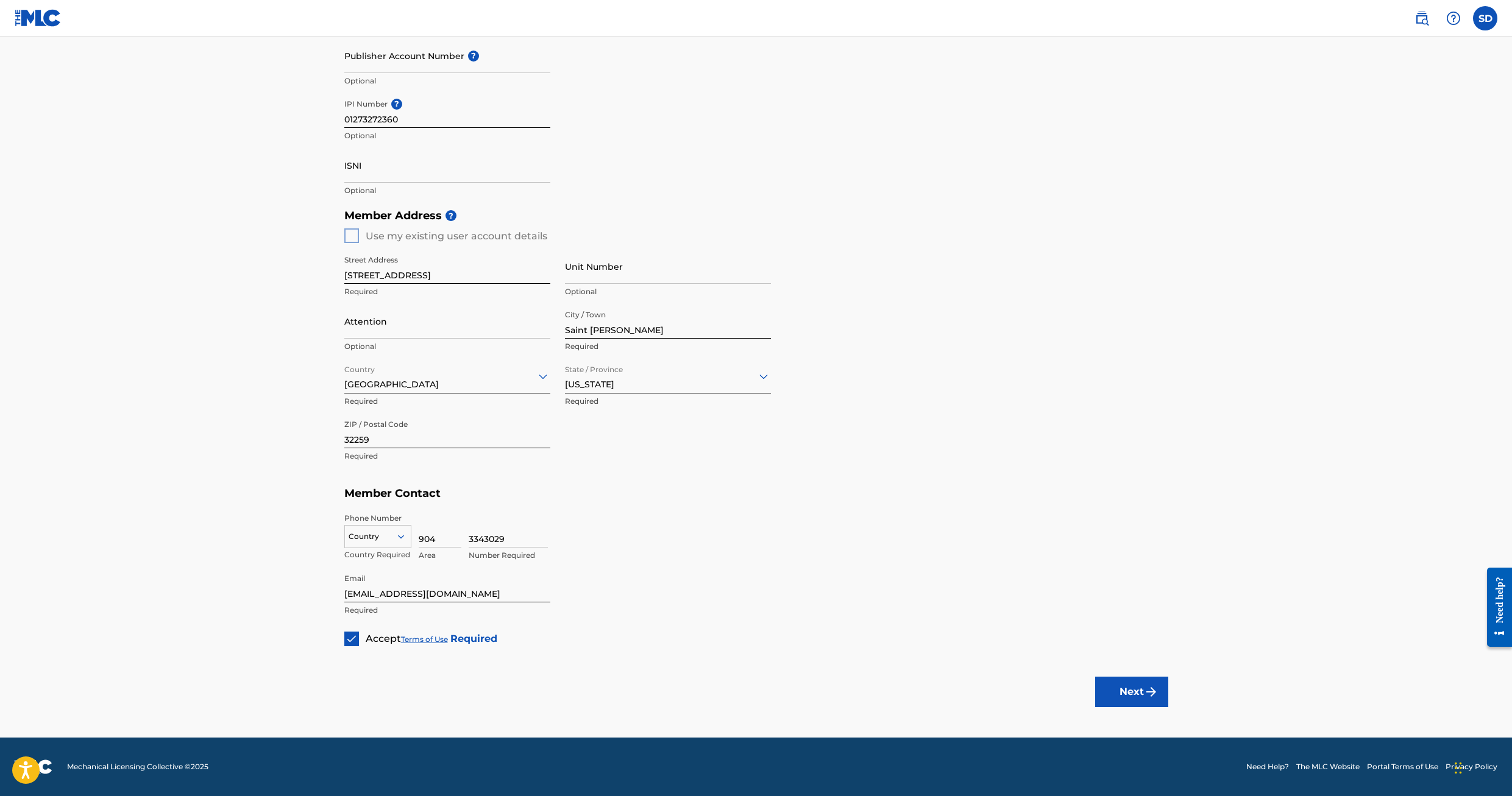
click at [1134, 690] on button "Next" at bounding box center [1131, 692] width 73 height 31
click at [374, 538] on div at bounding box center [378, 536] width 66 height 13
click at [374, 555] on div "US, [GEOGRAPHIC_DATA] +1" at bounding box center [378, 567] width 66 height 48
click at [1122, 684] on button "Next" at bounding box center [1131, 692] width 73 height 31
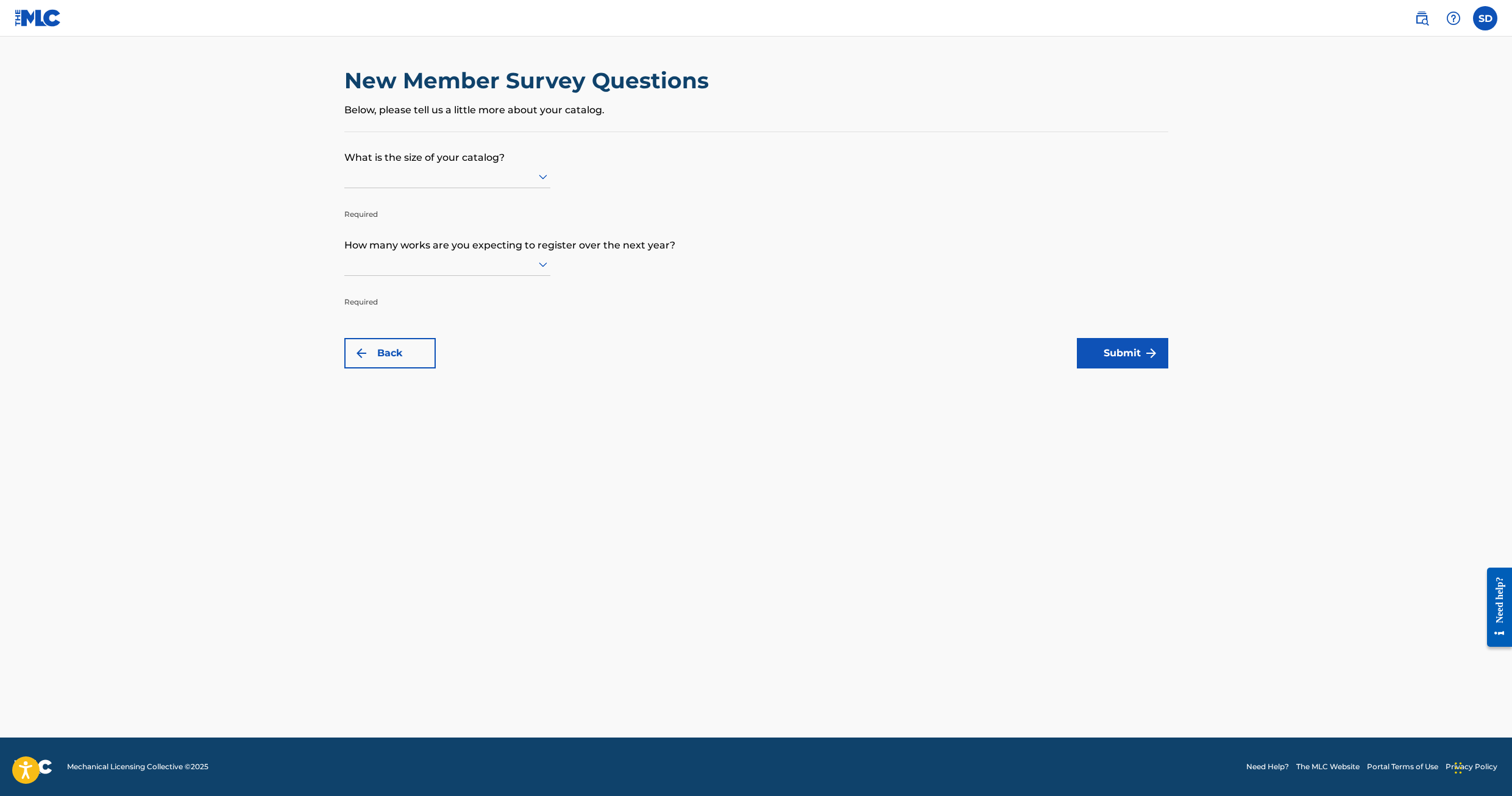
click at [526, 172] on div at bounding box center [448, 176] width 206 height 15
click at [451, 205] on div "Up to 100" at bounding box center [448, 202] width 205 height 27
click at [539, 268] on icon at bounding box center [543, 264] width 15 height 15
click at [425, 288] on div "Up to 100" at bounding box center [448, 290] width 205 height 27
click at [536, 273] on icon at bounding box center [543, 268] width 15 height 15
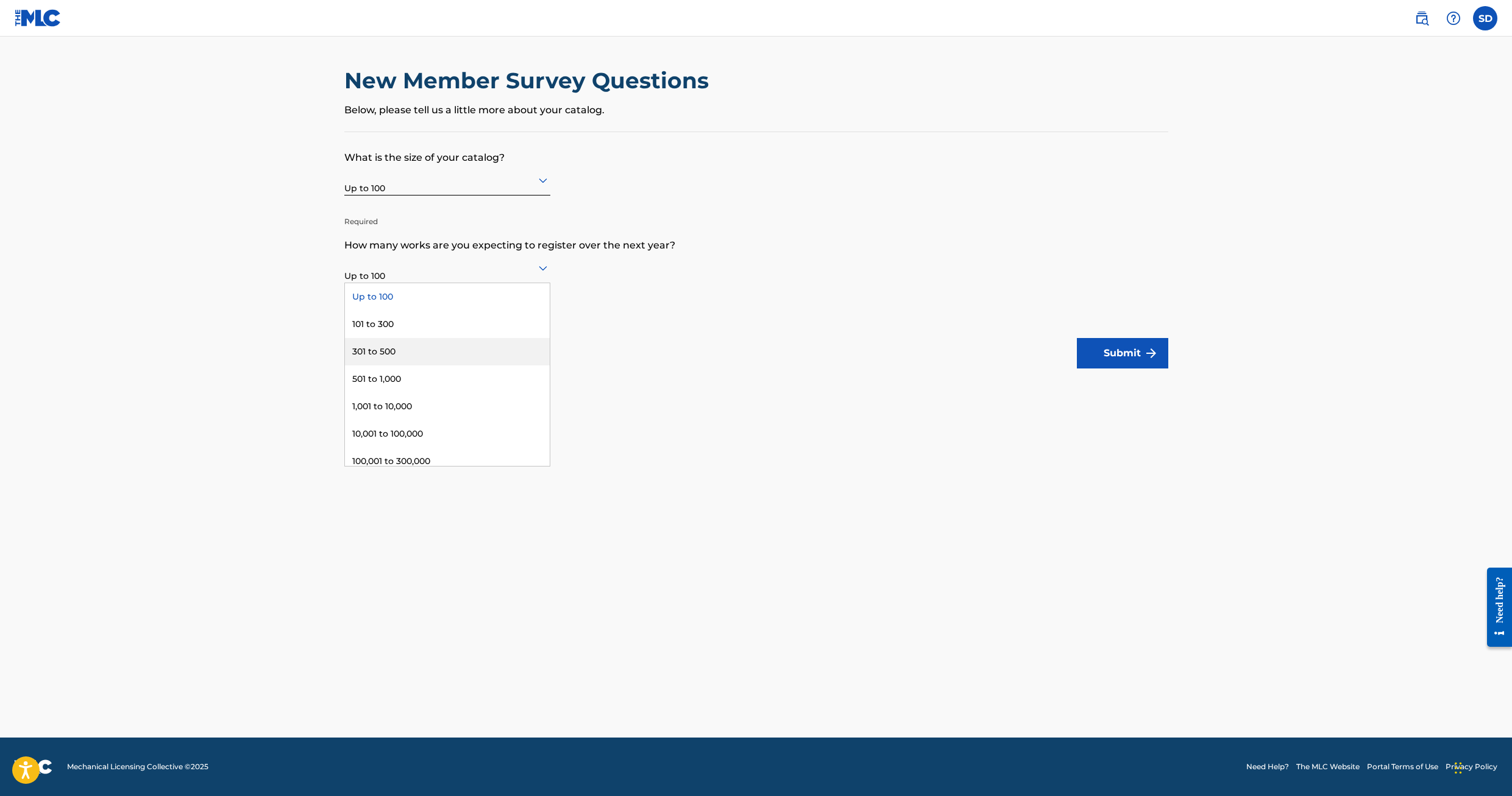
click at [781, 384] on main "New Member Survey Questions Below, please tell us a little more about your cata…" at bounding box center [756, 387] width 1512 height 701
click at [1119, 355] on button "Submit" at bounding box center [1123, 353] width 92 height 31
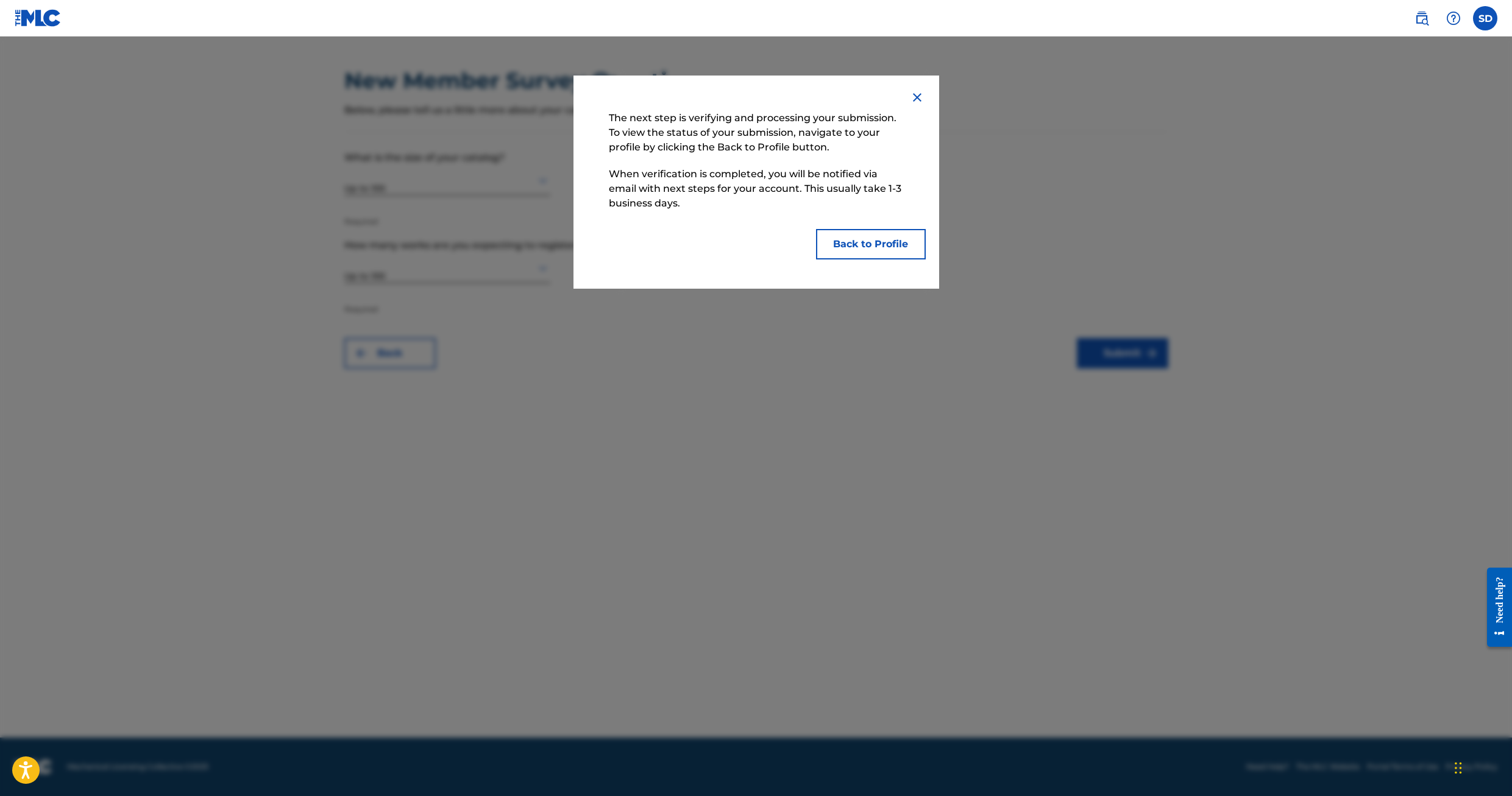
click at [871, 247] on button "Back to Profile" at bounding box center [871, 244] width 110 height 31
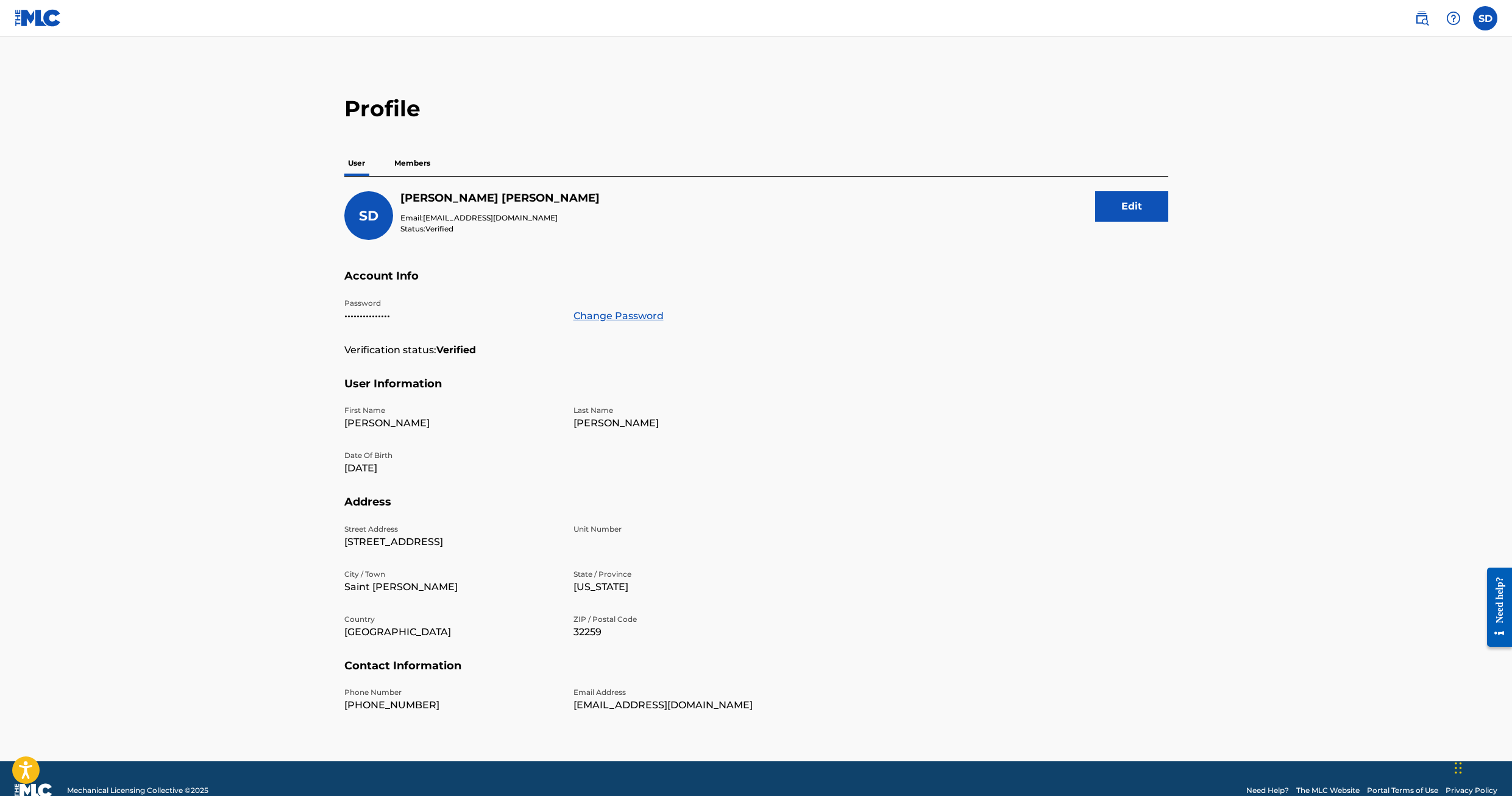
click at [415, 162] on p "Members" at bounding box center [413, 163] width 43 height 25
